Goal: Check status: Check status

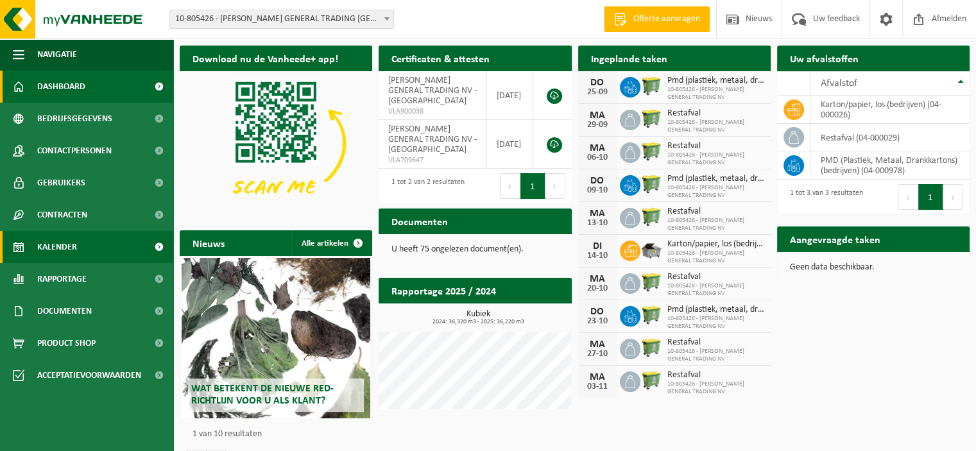
click at [47, 243] on span "Kalender" at bounding box center [57, 247] width 40 height 32
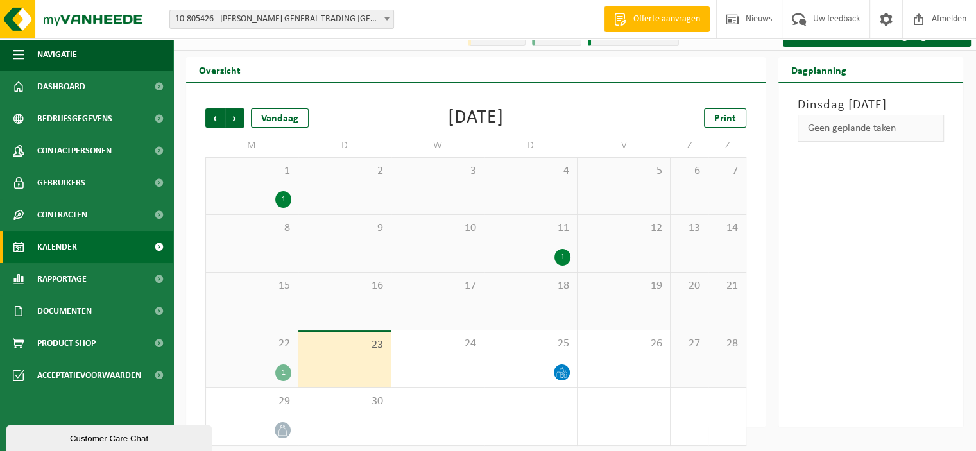
scroll to position [24, 0]
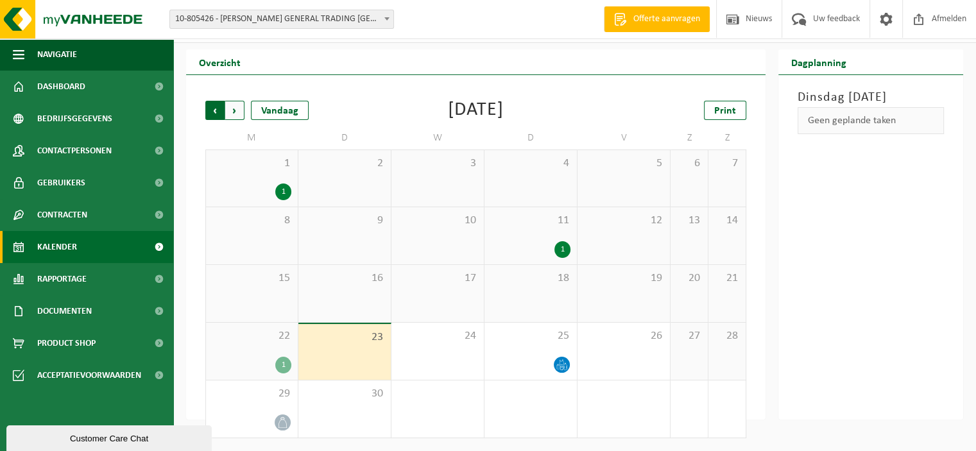
click at [231, 110] on span "Volgende" at bounding box center [234, 110] width 19 height 19
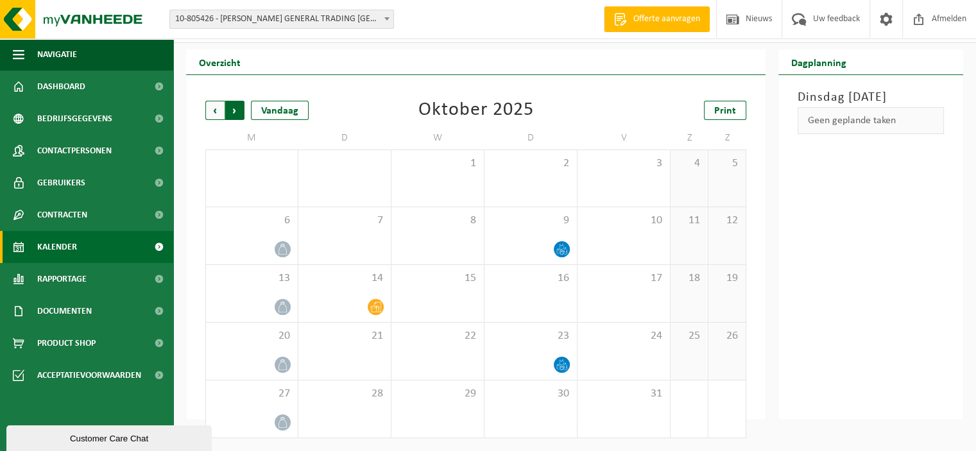
click at [209, 110] on span "Vorige" at bounding box center [214, 110] width 19 height 19
